Goal: Check status: Check status

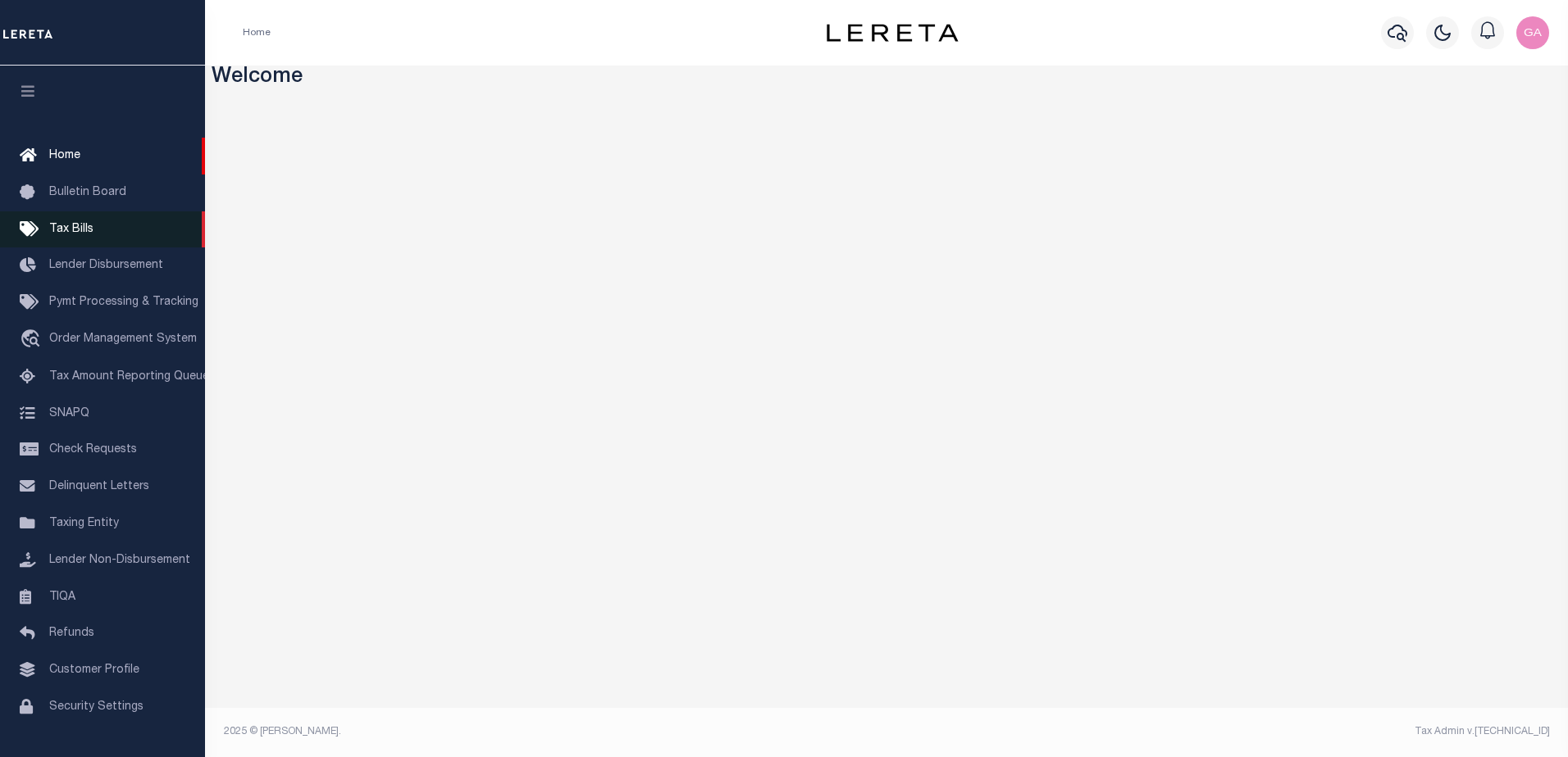
click at [83, 231] on span "Tax Bills" at bounding box center [71, 229] width 44 height 11
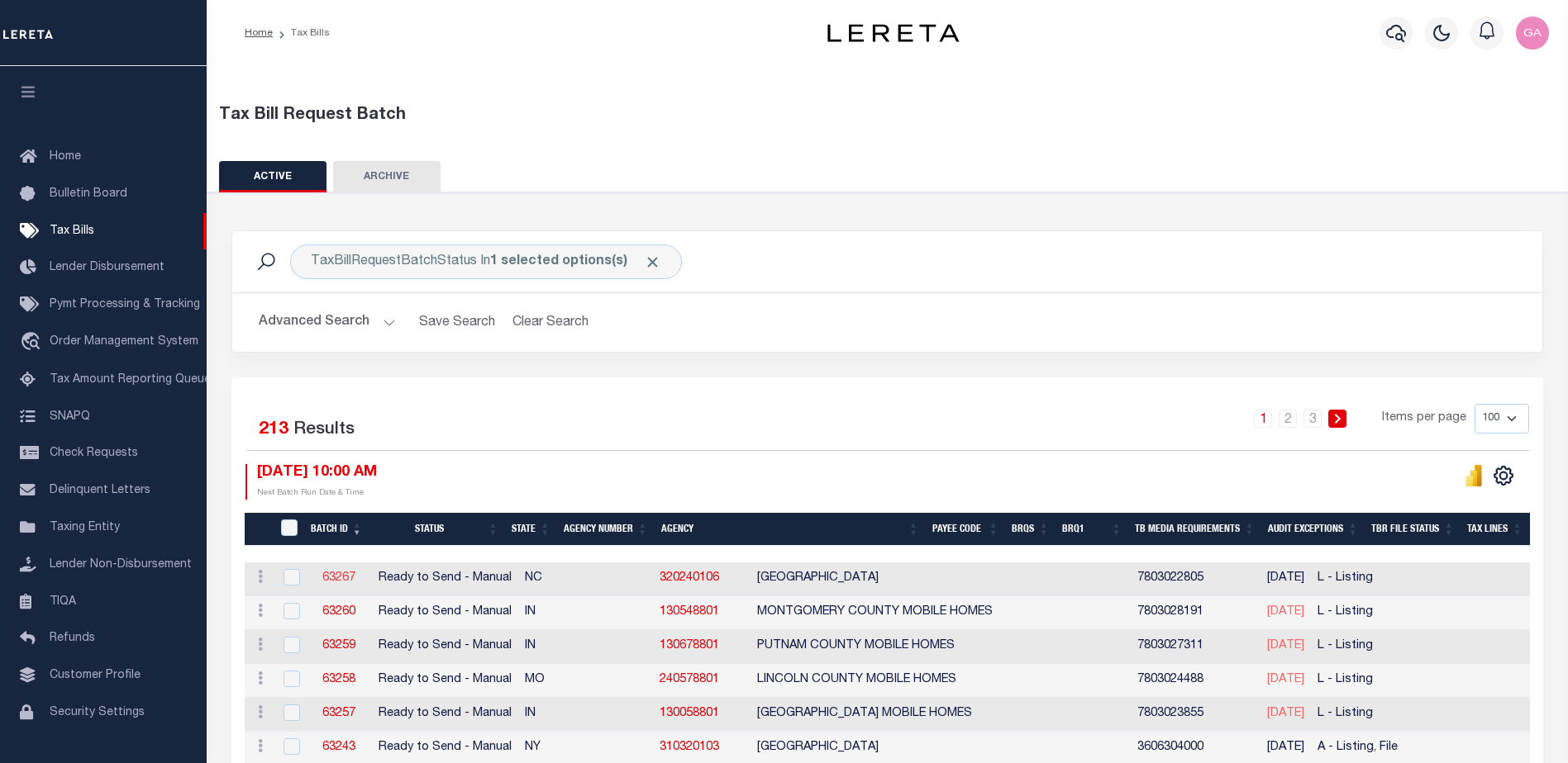
click at [337, 577] on link "63267" at bounding box center [339, 578] width 33 height 11
select select "RTS"
type input "No"
select select "27"
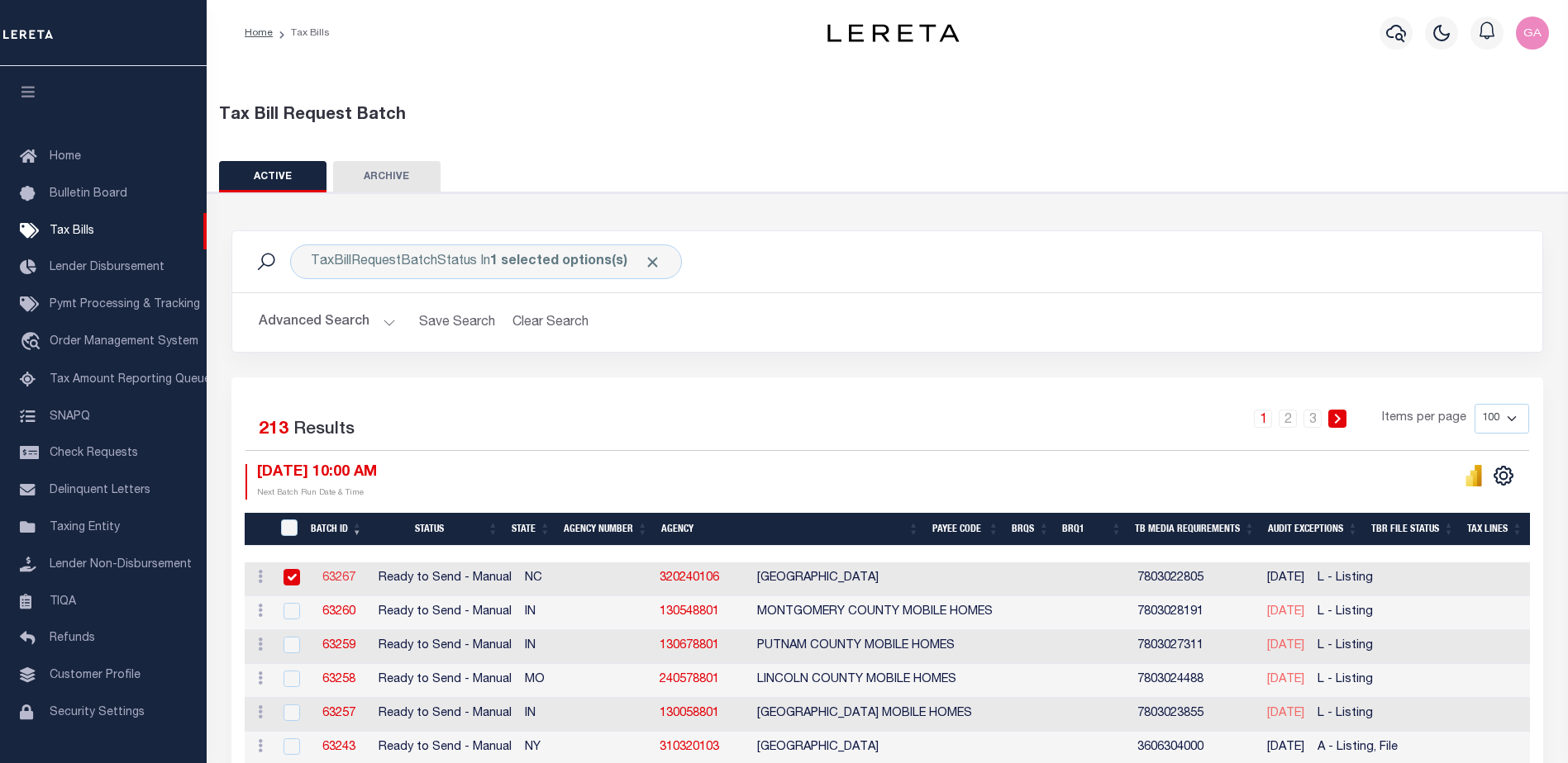
select select "20"
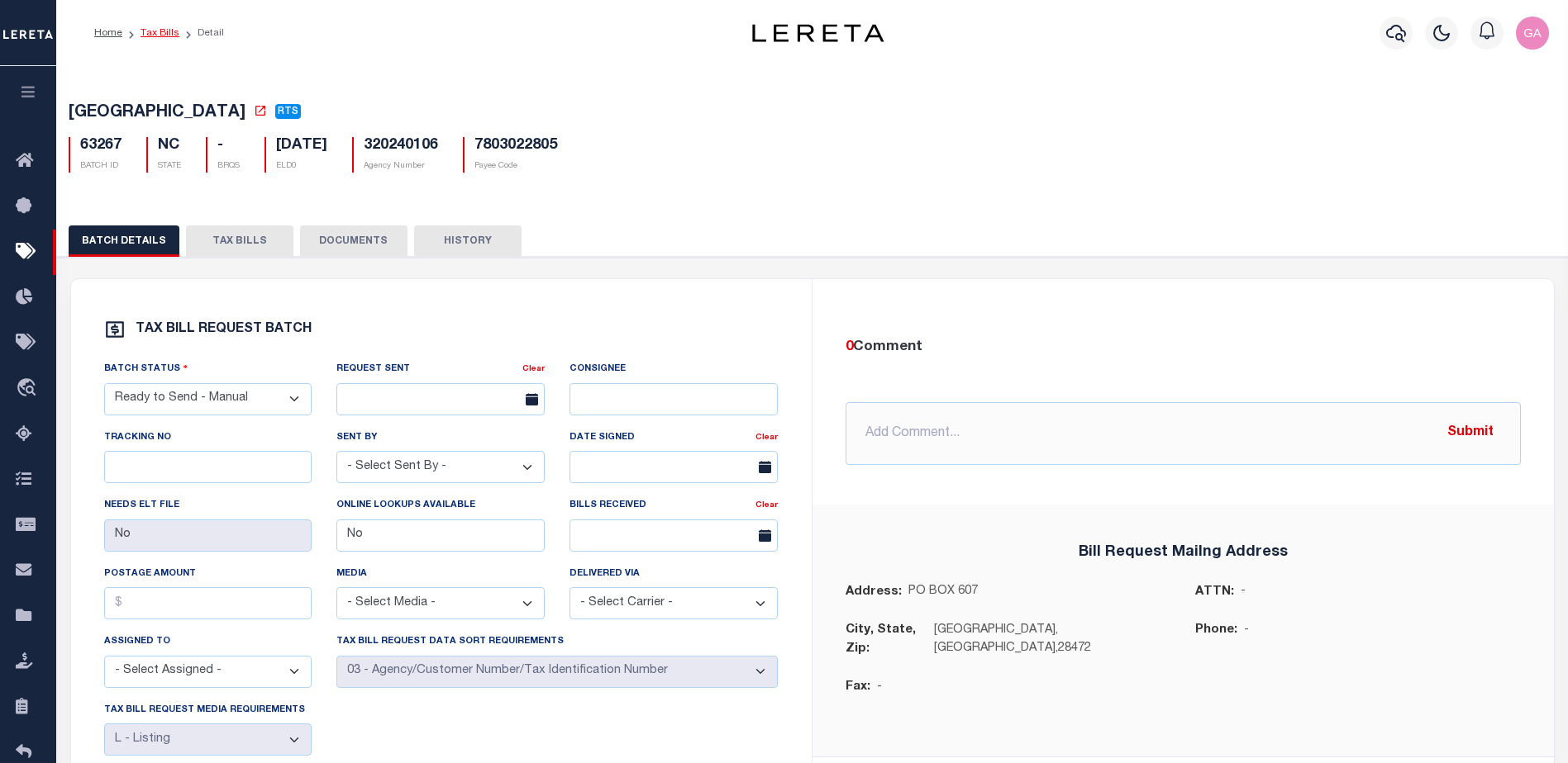
click at [154, 29] on link "Tax Bills" at bounding box center [160, 32] width 39 height 10
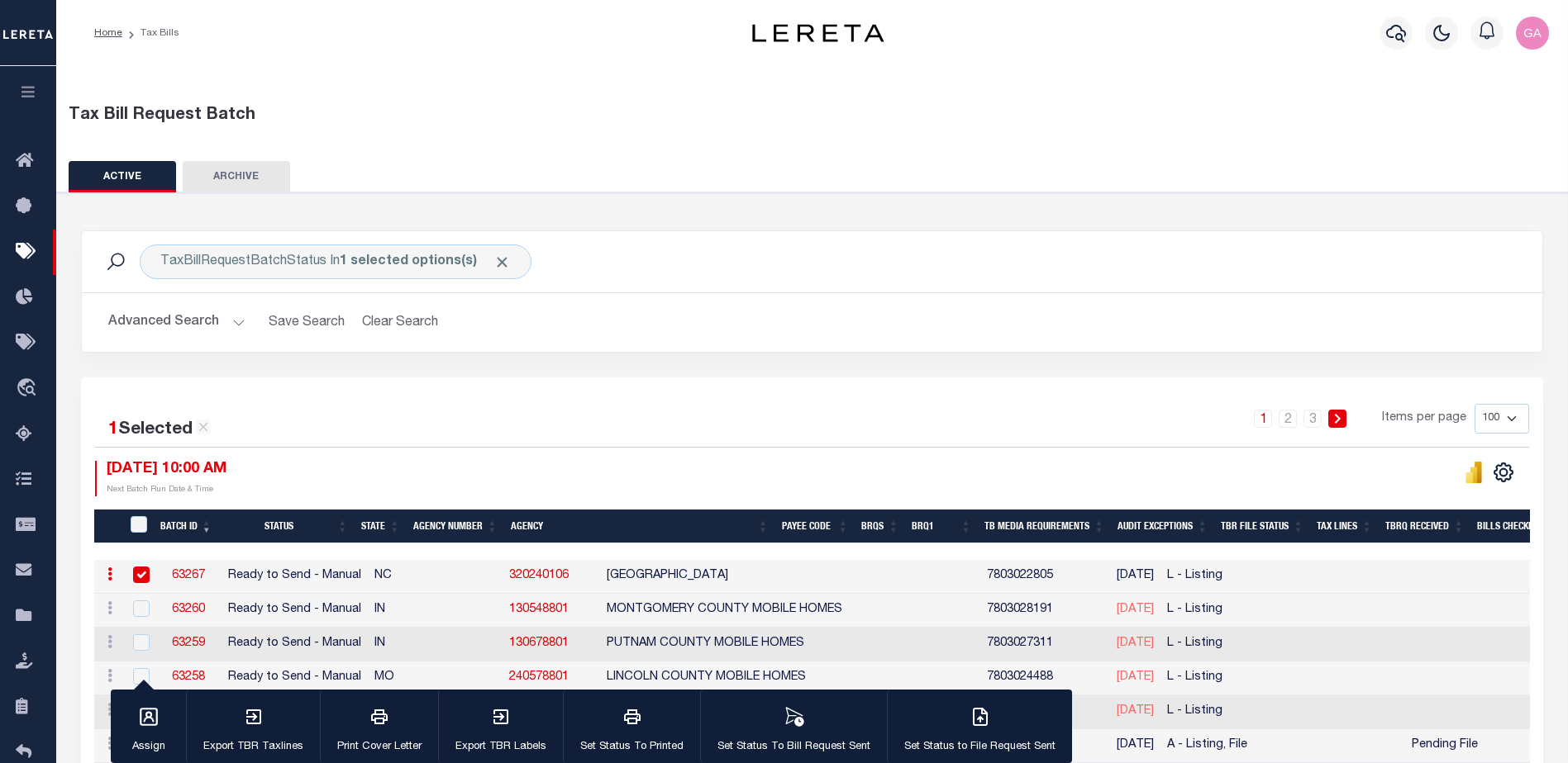
click at [183, 576] on link "63267" at bounding box center [188, 576] width 33 height 11
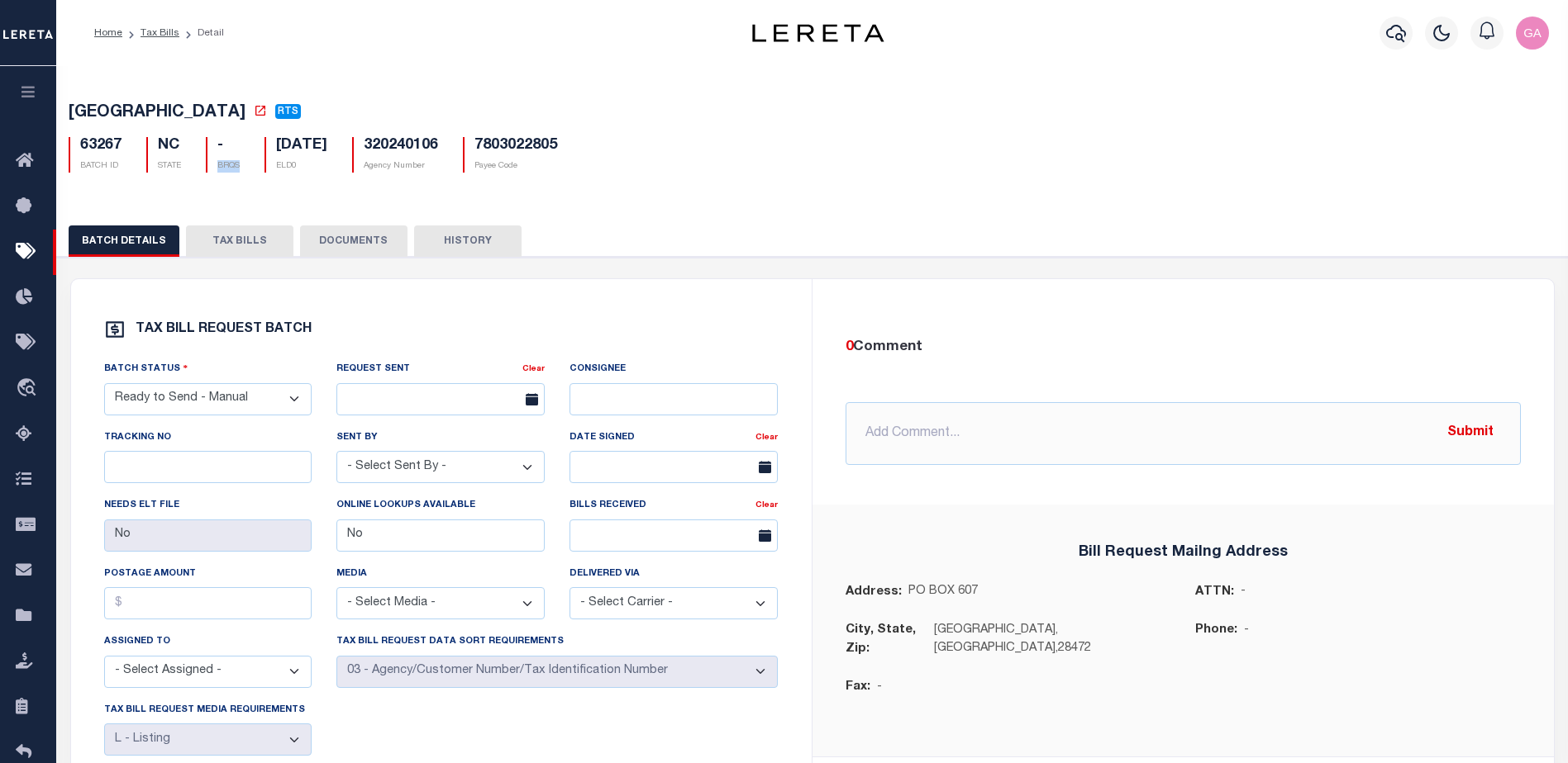
drag, startPoint x: 216, startPoint y: 167, endPoint x: 246, endPoint y: 167, distance: 30.0
click at [246, 167] on div "- BRQS" at bounding box center [223, 154] width 58 height 36
drag, startPoint x: 246, startPoint y: 167, endPoint x: 233, endPoint y: 195, distance: 30.9
click at [233, 195] on div "[GEOGRAPHIC_DATA] RTS 63267 BATCH ID NC STATE - BRQS ELD0" at bounding box center [812, 538] width 1530 height 951
drag, startPoint x: 219, startPoint y: 168, endPoint x: 245, endPoint y: 168, distance: 26.0
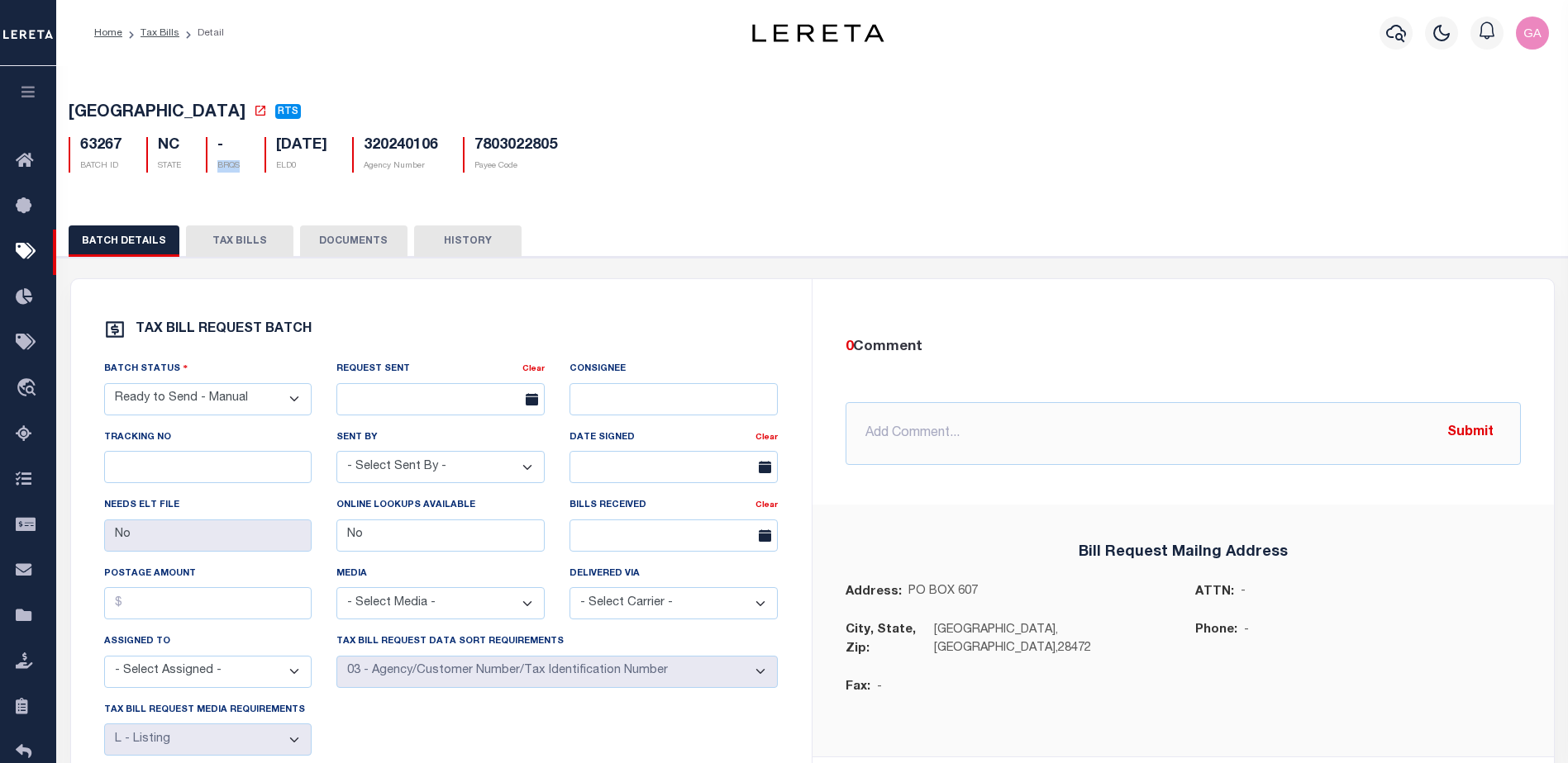
click at [245, 168] on div "- BRQS" at bounding box center [223, 154] width 58 height 36
drag, startPoint x: 245, startPoint y: 168, endPoint x: 147, endPoint y: 34, distance: 166.0
click at [147, 34] on link "Tax Bills" at bounding box center [160, 32] width 39 height 10
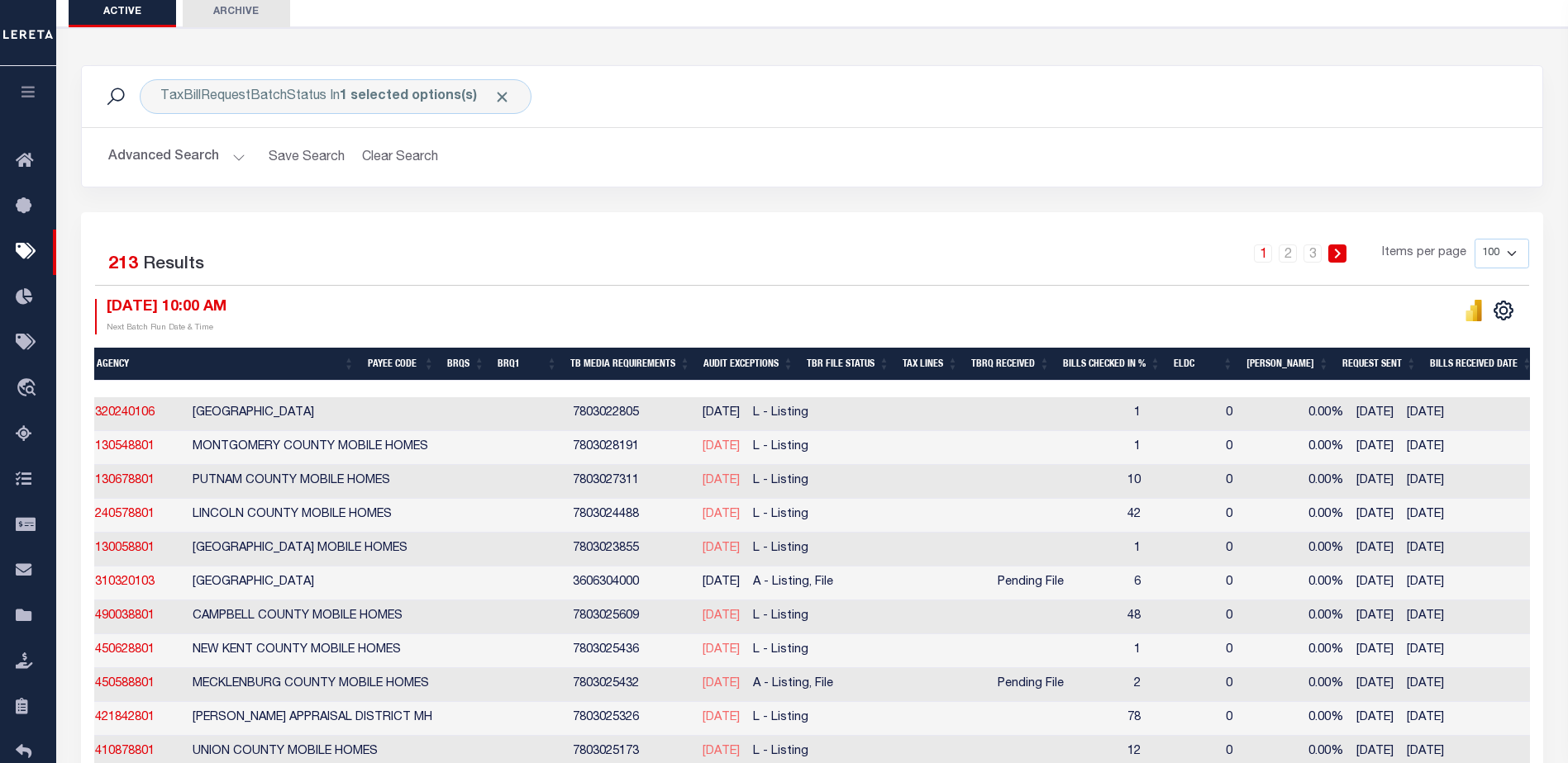
scroll to position [0, 386]
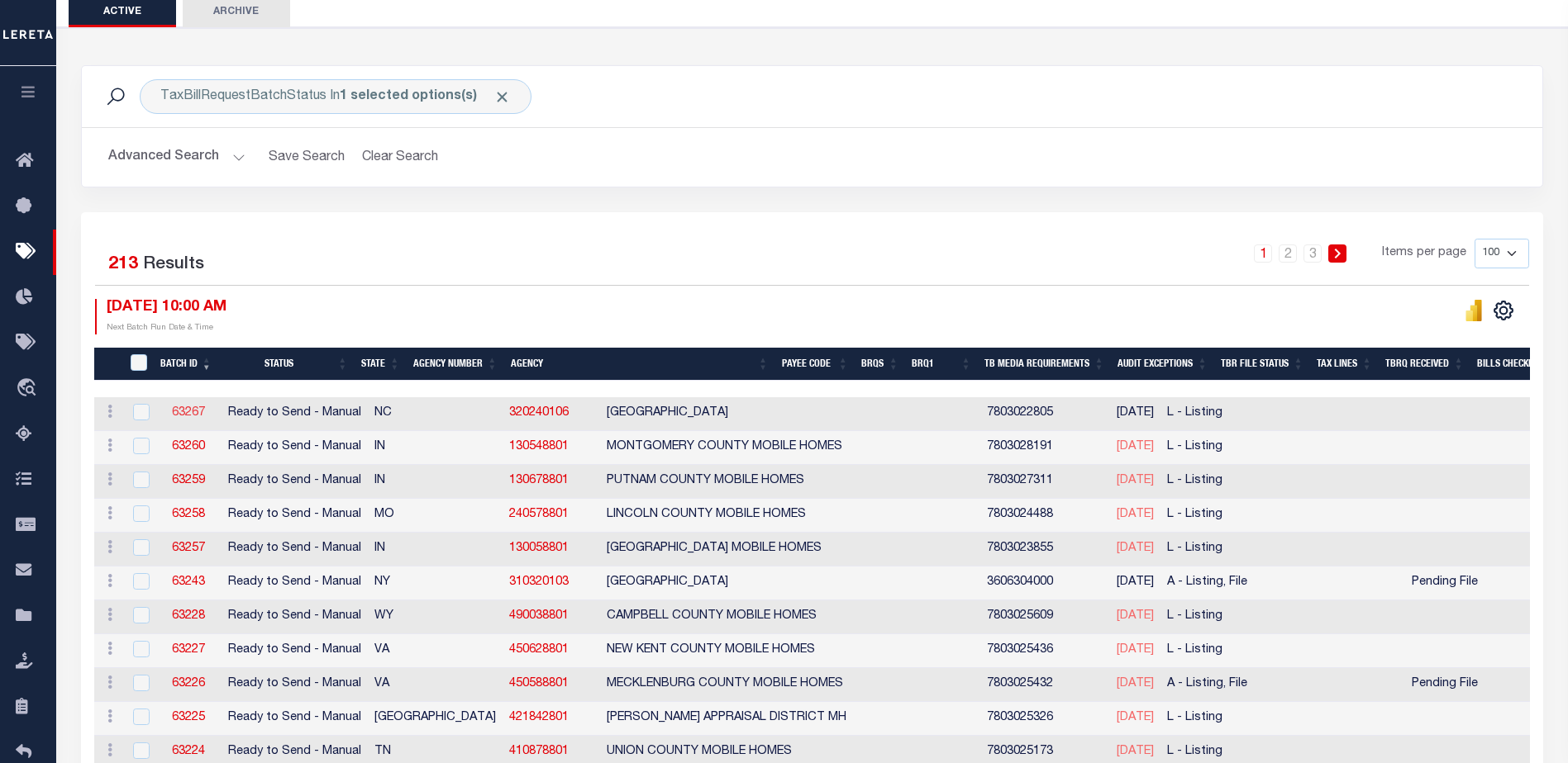
click at [188, 410] on link "63267" at bounding box center [188, 412] width 33 height 11
